Goal: Contribute content

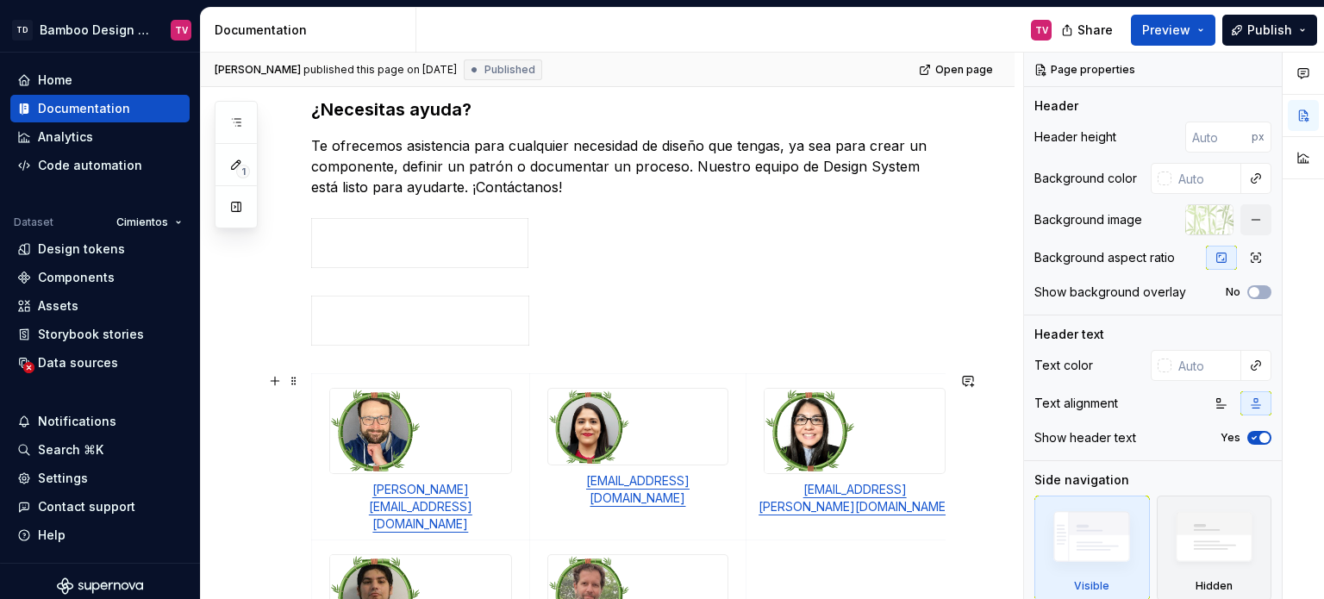
scroll to position [284, 0]
click at [378, 238] on p at bounding box center [419, 243] width 195 height 34
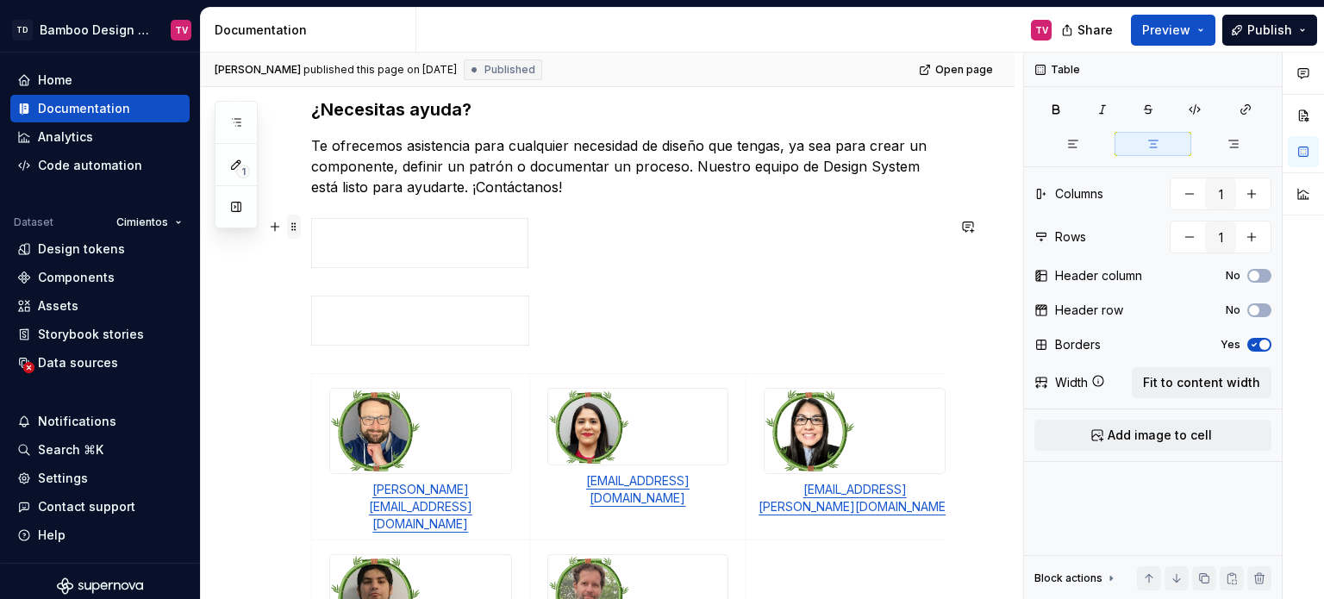
click at [294, 221] on span at bounding box center [294, 227] width 14 height 24
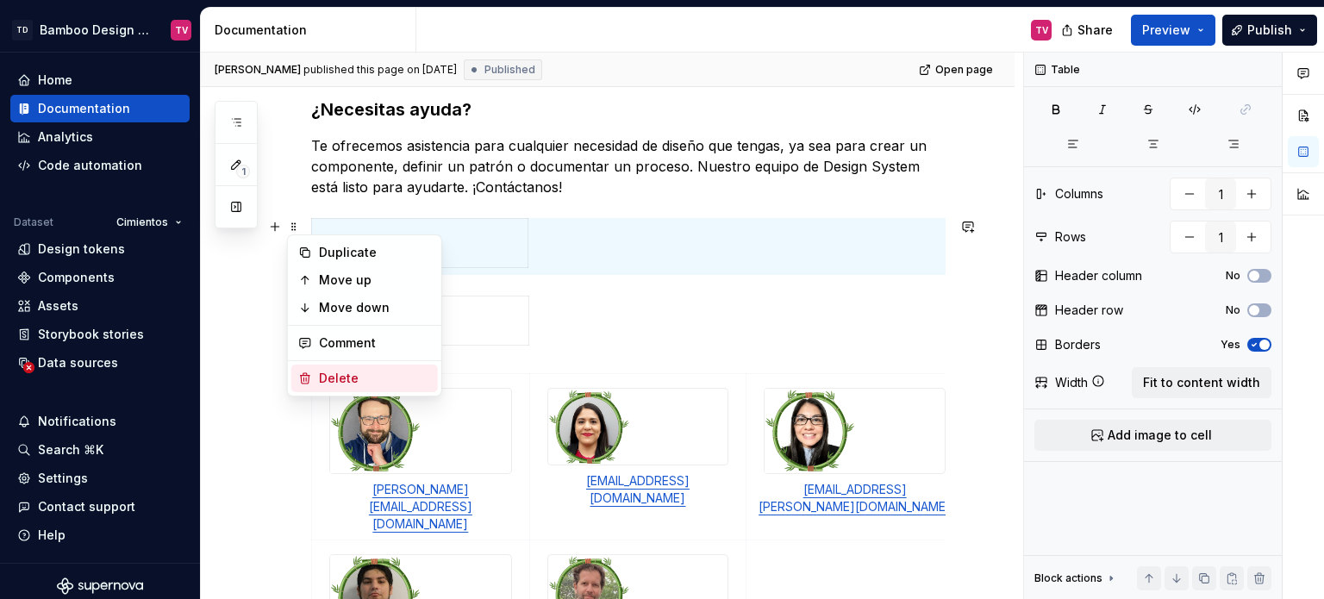
click at [339, 373] on div "Delete" at bounding box center [375, 378] width 112 height 17
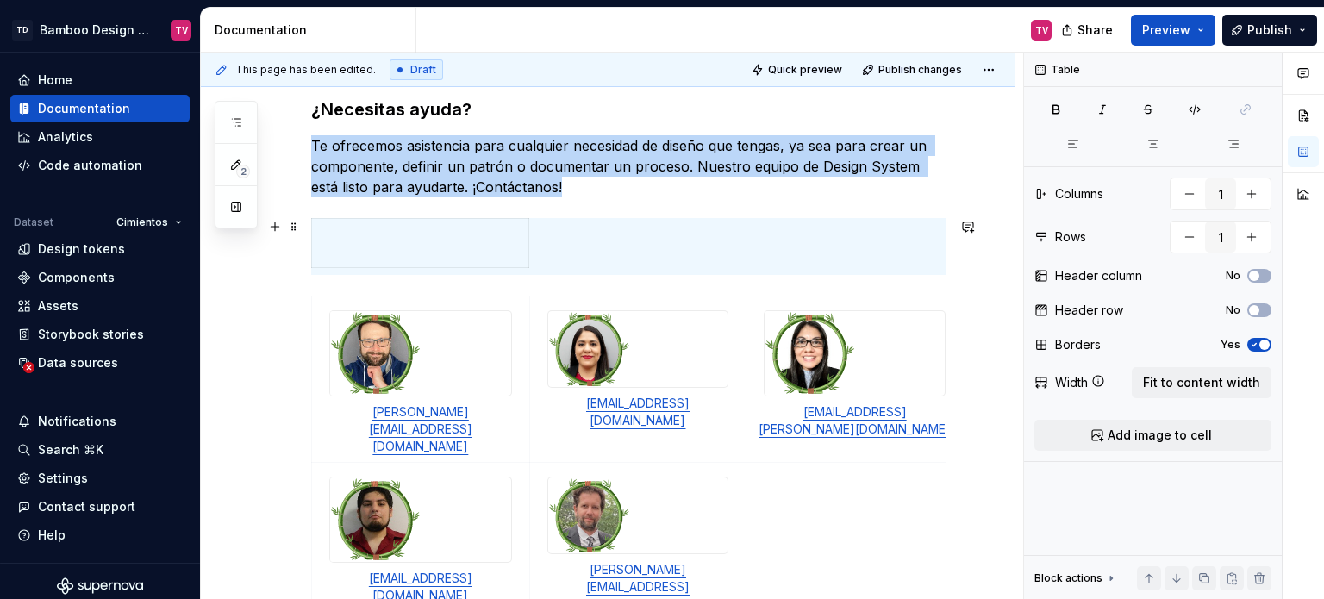
type textarea "*"
click at [294, 228] on span at bounding box center [294, 227] width 14 height 24
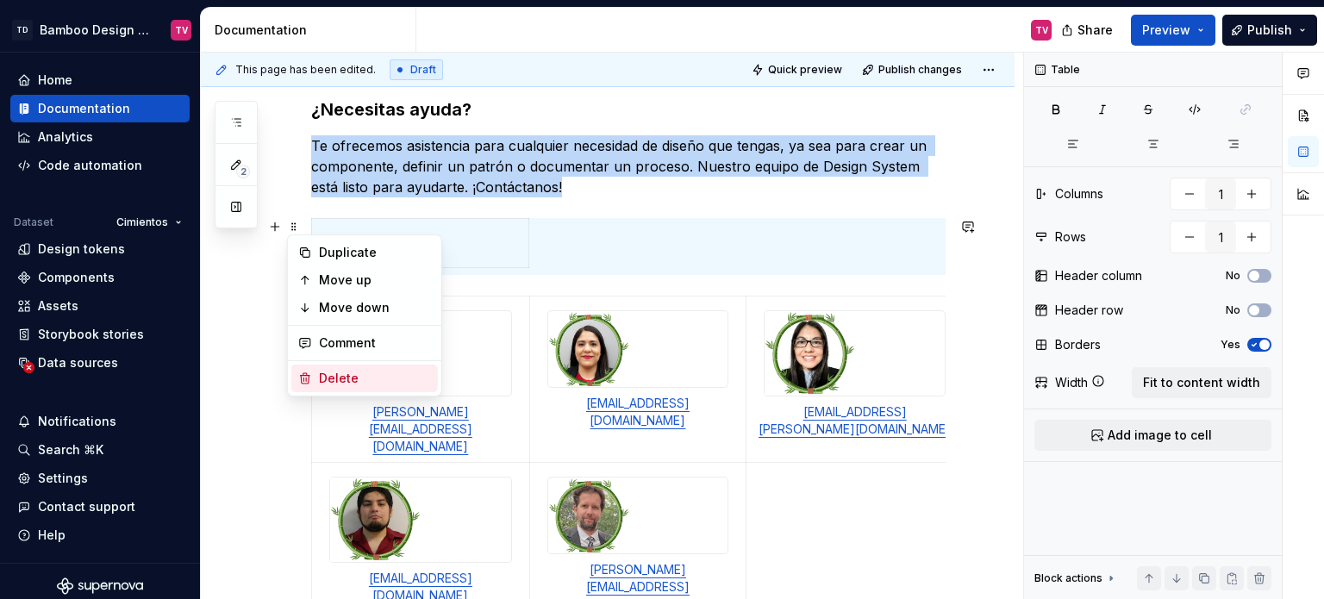
click at [349, 379] on div "Delete" at bounding box center [375, 378] width 112 height 17
type input "3"
type input "6"
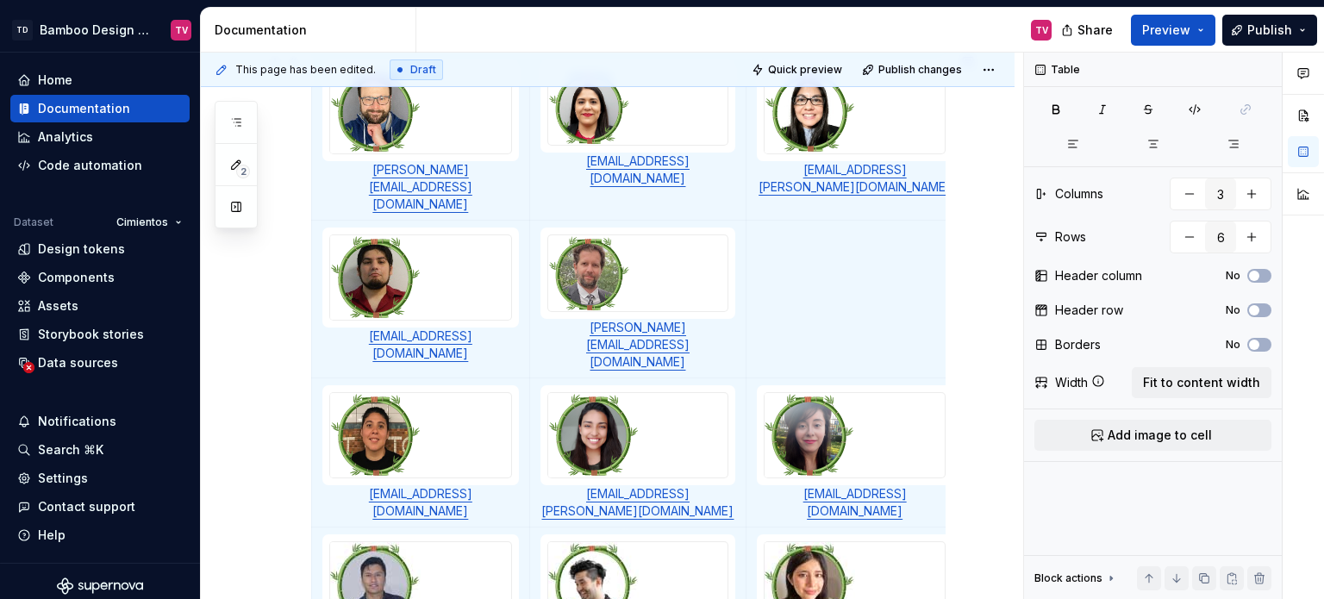
scroll to position [7, 0]
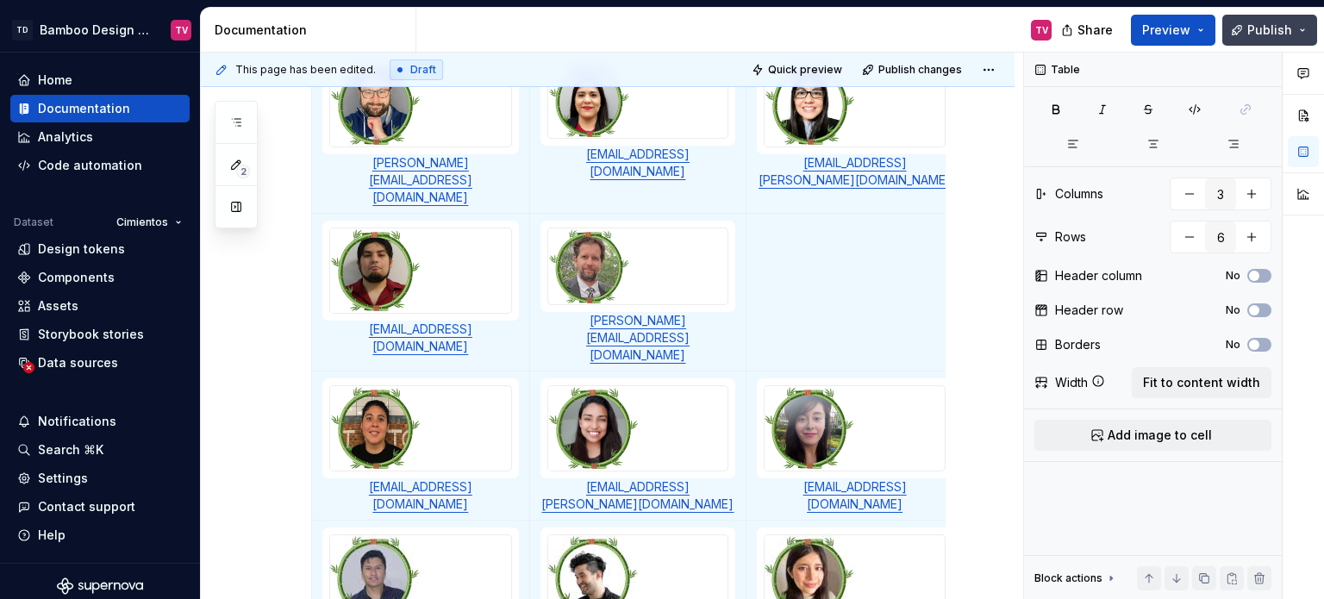
click at [1243, 40] on button "Publish" at bounding box center [1269, 30] width 95 height 31
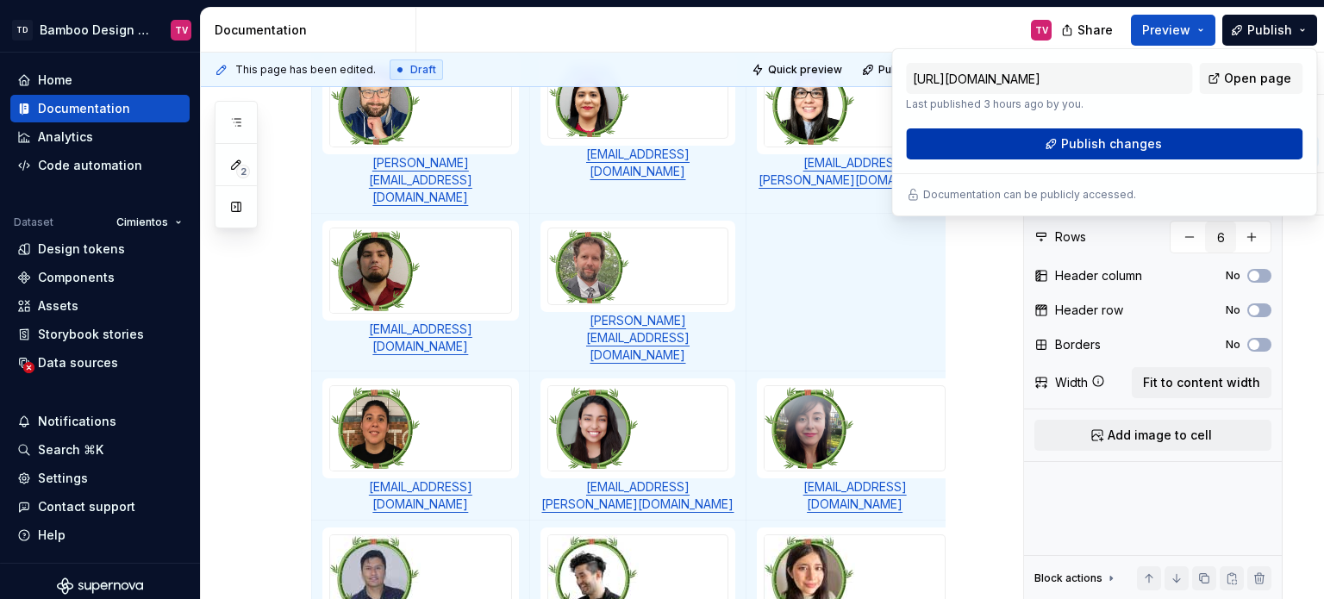
click at [1082, 149] on span "Publish changes" at bounding box center [1111, 143] width 101 height 17
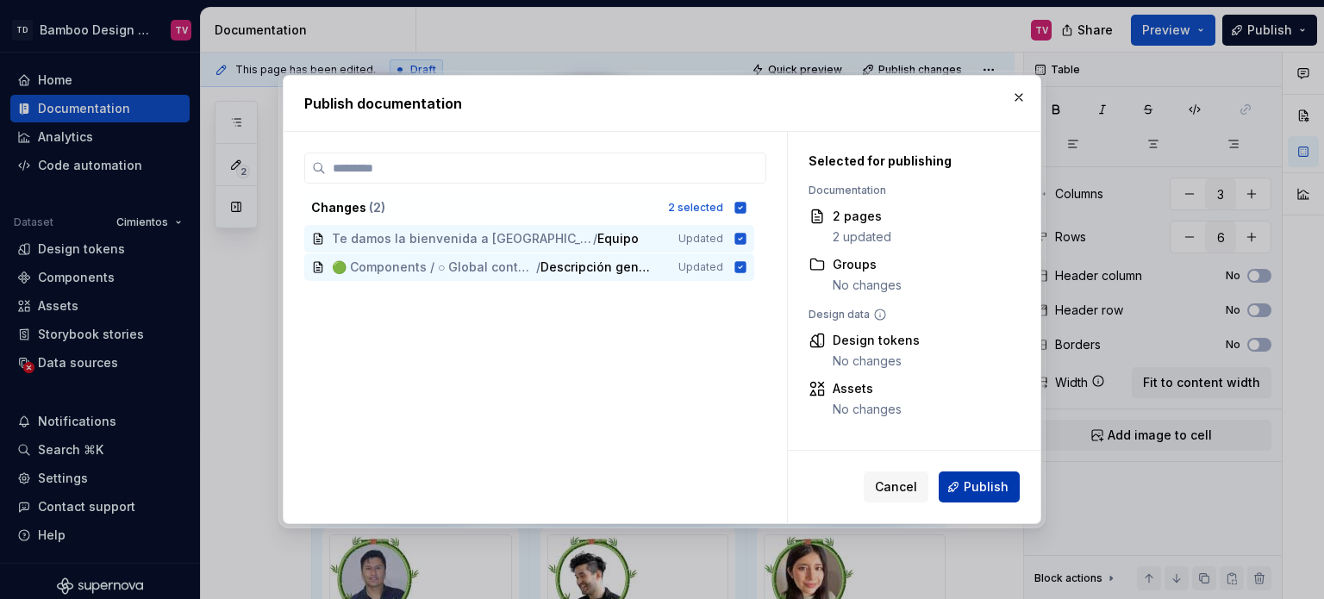
click at [979, 487] on span "Publish" at bounding box center [985, 486] width 45 height 17
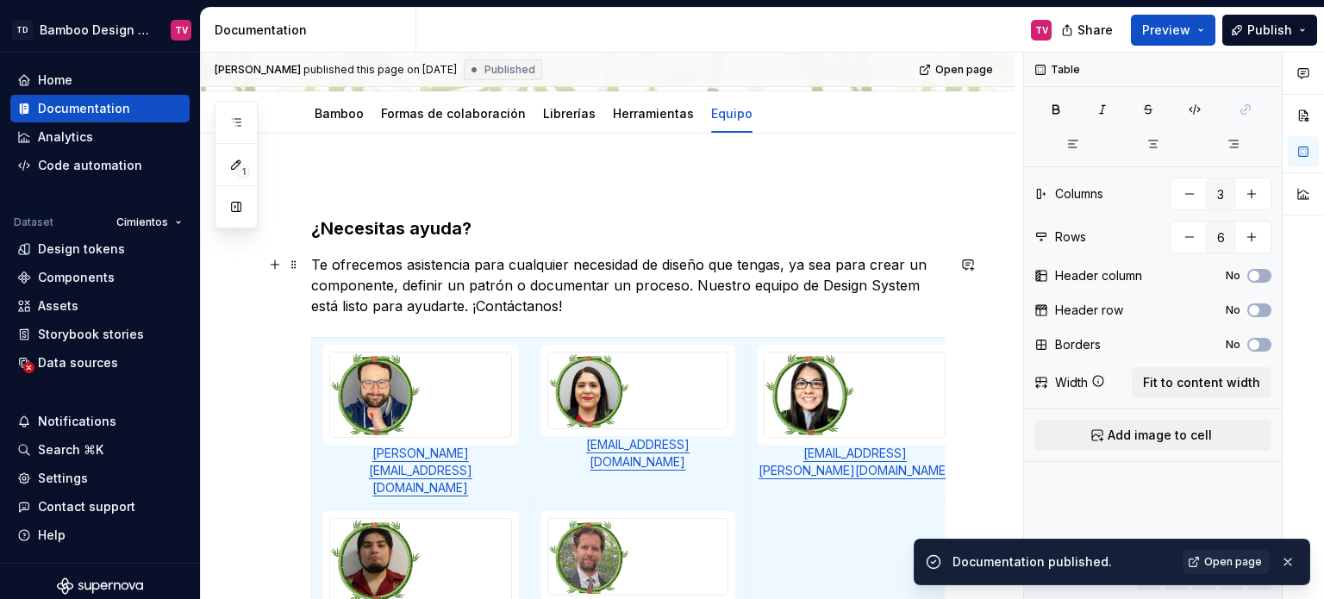
scroll to position [161, 0]
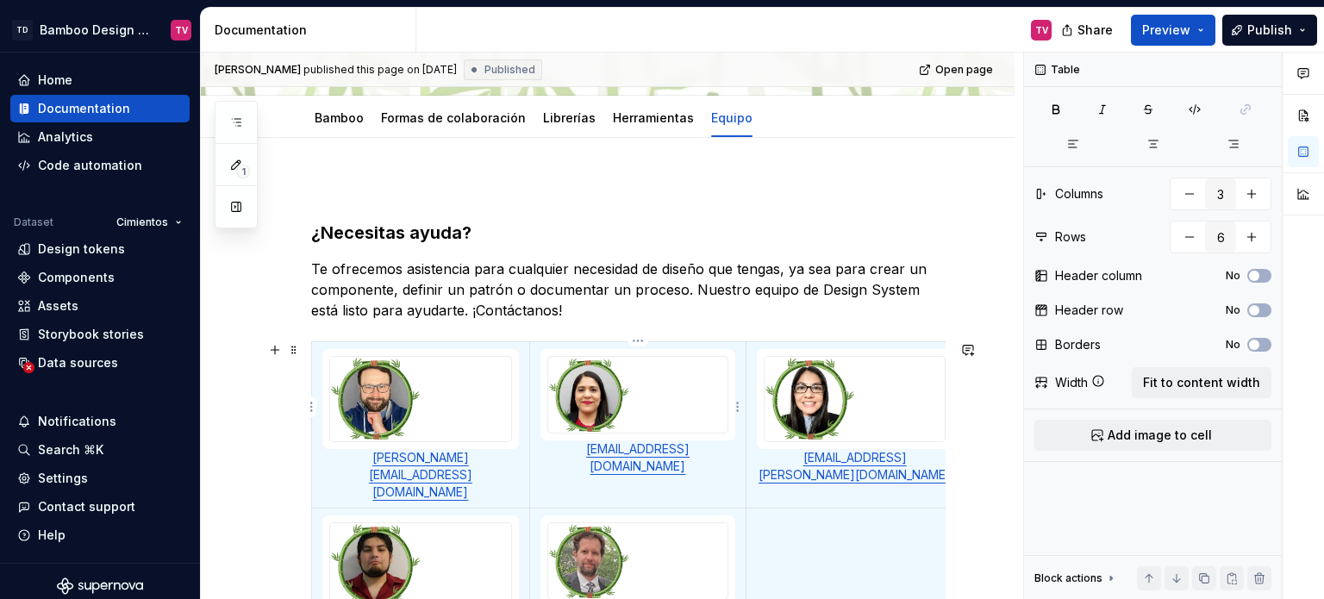
type textarea "*"
